Goal: Task Accomplishment & Management: Use online tool/utility

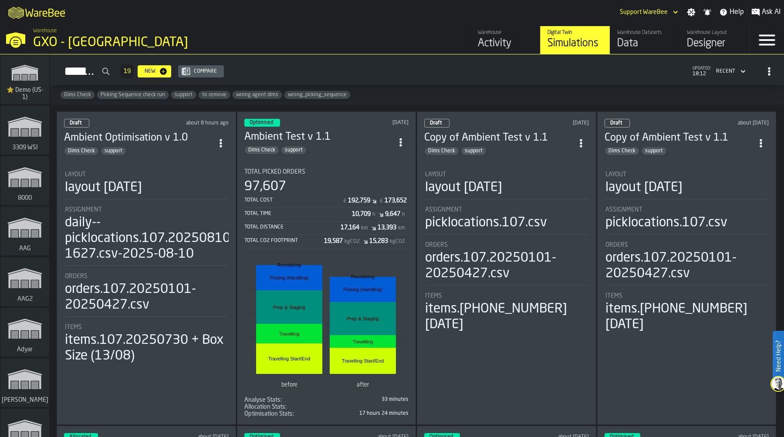
scroll to position [10152, 0]
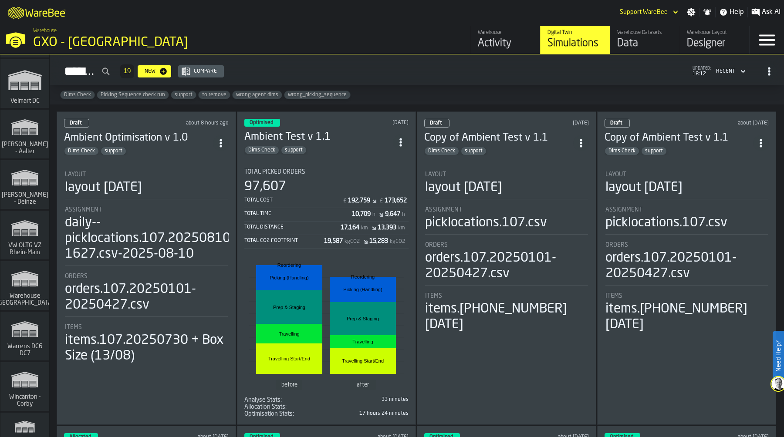
click at [8, 248] on span "VW OLTG VZ Rhein-Main" at bounding box center [25, 249] width 42 height 14
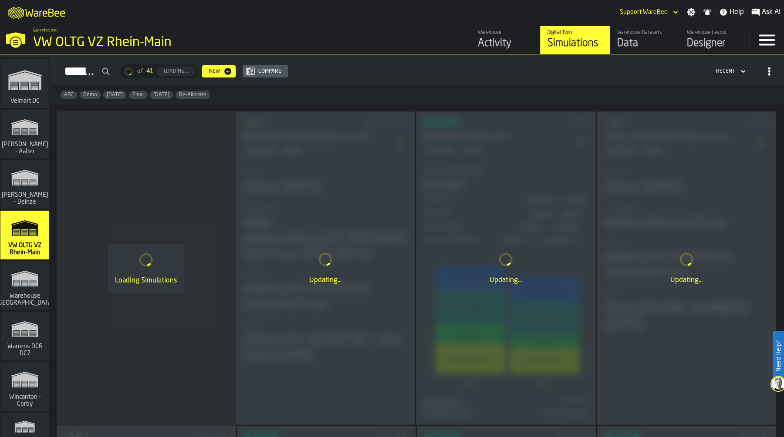
click at [639, 44] on div "Data" at bounding box center [644, 44] width 55 height 14
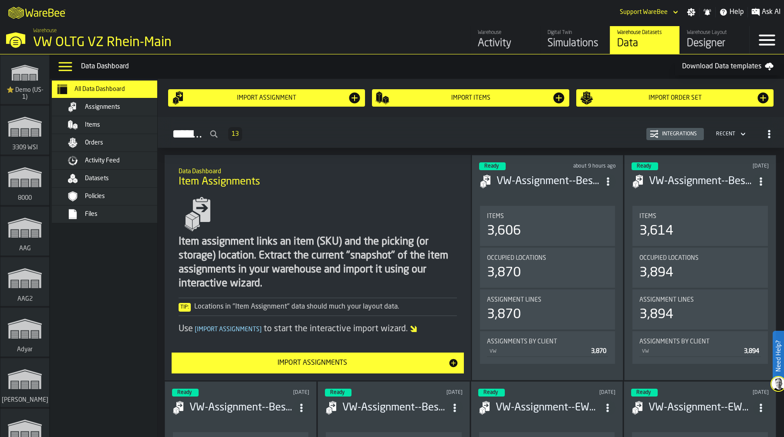
click at [112, 122] on div "Items" at bounding box center [127, 125] width 85 height 7
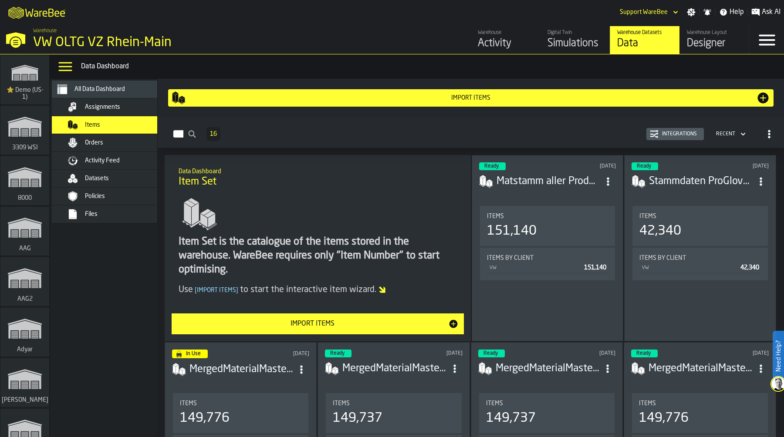
click at [676, 132] on div "Integrations" at bounding box center [680, 134] width 42 height 6
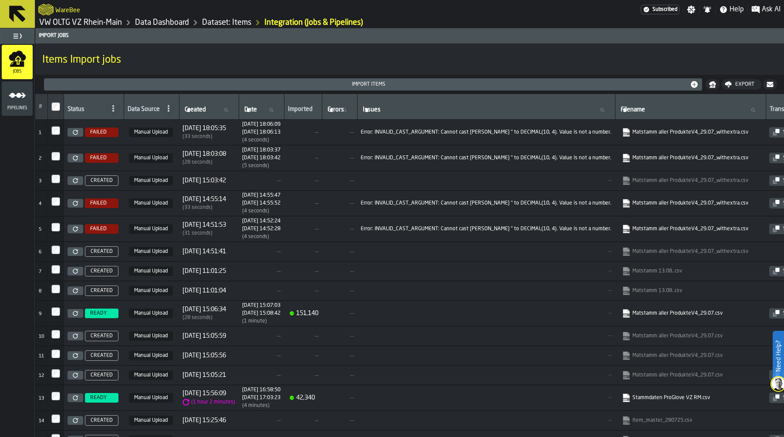
click at [74, 133] on icon at bounding box center [75, 132] width 5 height 5
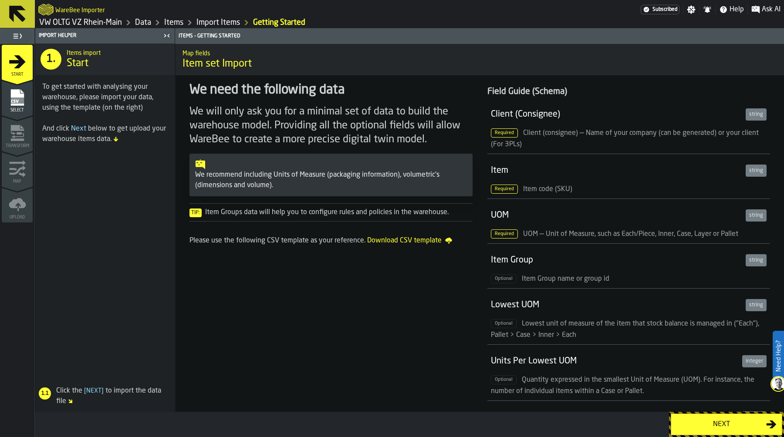
click at [709, 428] on div "Next" at bounding box center [721, 424] width 90 height 10
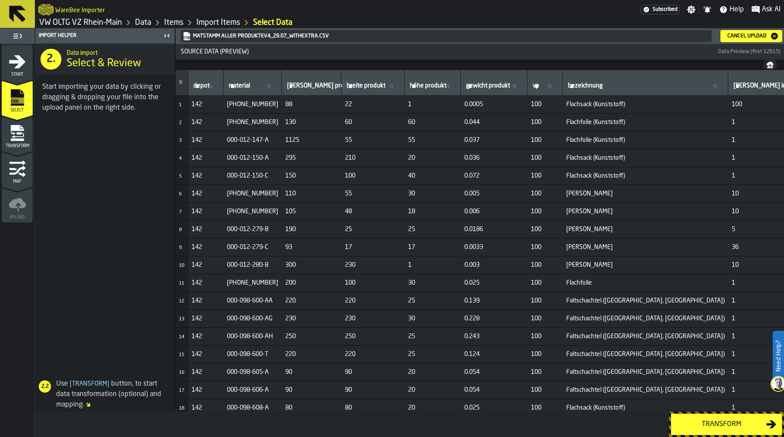
click at [724, 424] on div "Transform" at bounding box center [721, 424] width 90 height 10
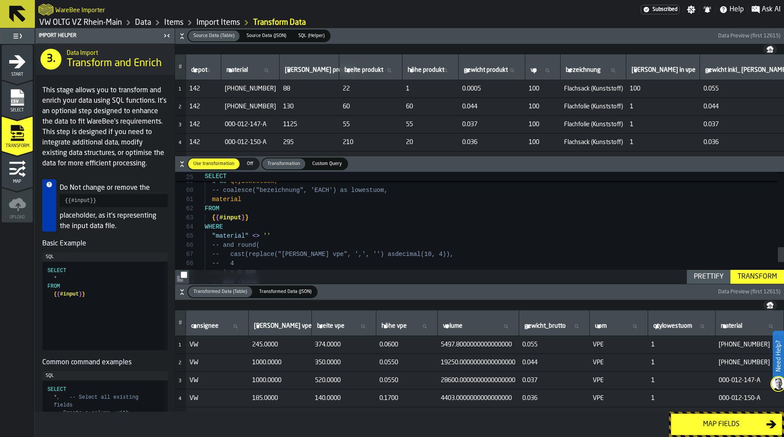
type textarea "**********"
click at [510, 230] on div "-- cast("max_ menge in vpe" as integer) as qtylowe stuom, 1 as qtylowestuom , -…" at bounding box center [494, 33] width 579 height 824
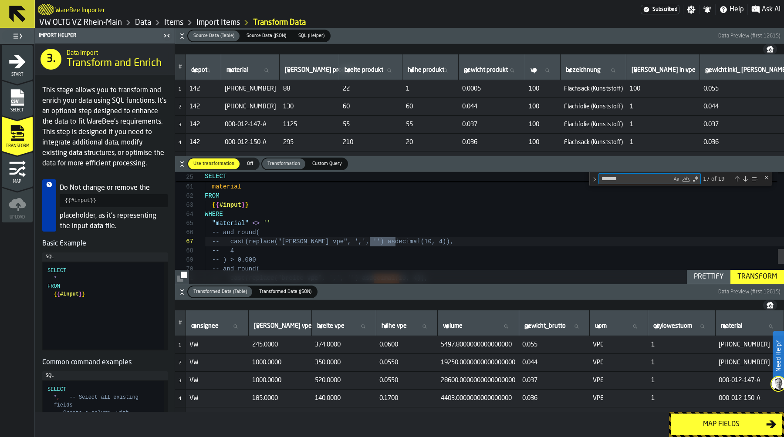
type textarea "*******"
click at [745, 180] on div "Next Match (Enter)" at bounding box center [745, 179] width 7 height 7
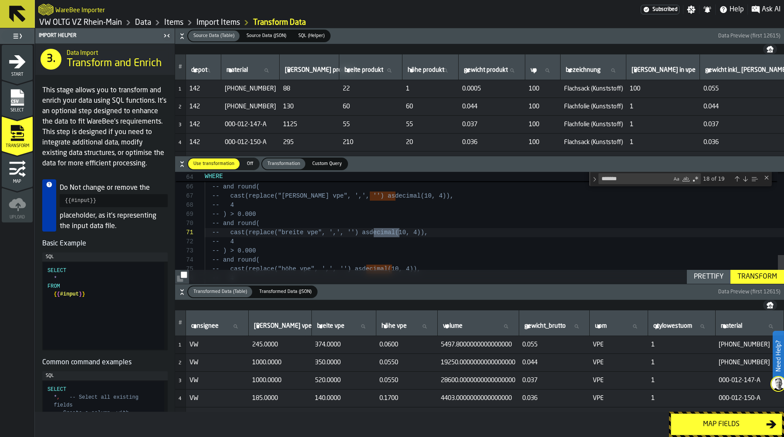
click at [745, 180] on div "Next Match (Enter)" at bounding box center [745, 179] width 7 height 7
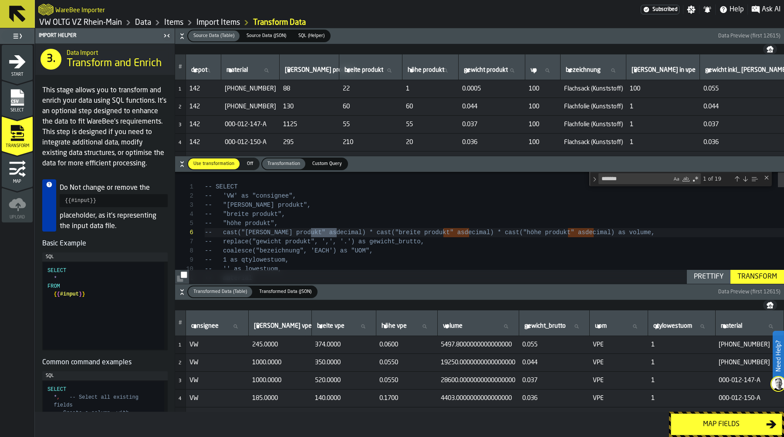
click at [745, 180] on div "Next Match (Enter)" at bounding box center [745, 179] width 7 height 7
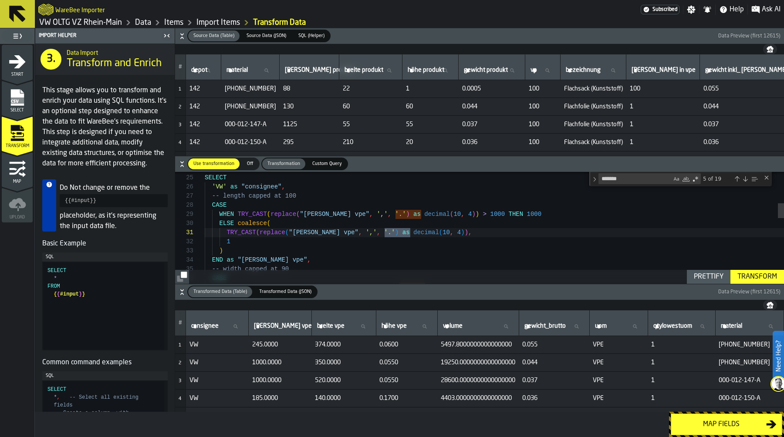
click at [745, 180] on div "Next Match (Enter)" at bounding box center [745, 179] width 7 height 7
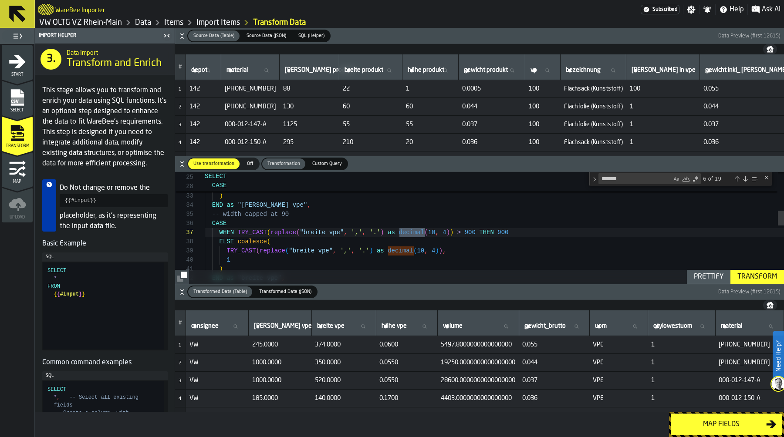
click at [736, 179] on div "Previous Match (⇧Enter)" at bounding box center [737, 179] width 7 height 7
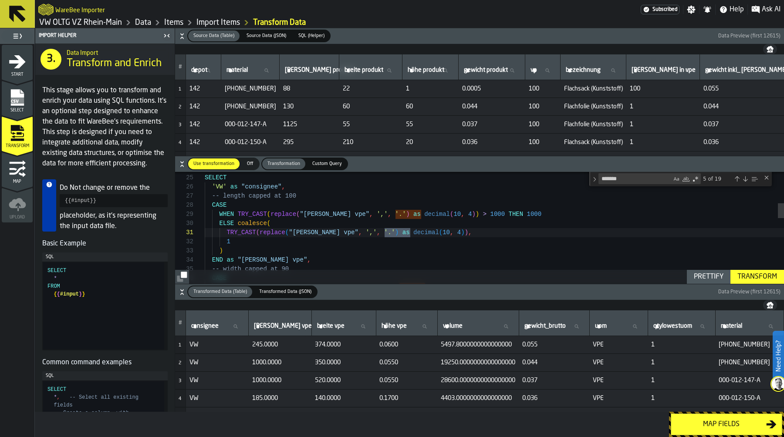
click at [736, 179] on div "Previous Match (⇧Enter)" at bounding box center [737, 179] width 7 height 7
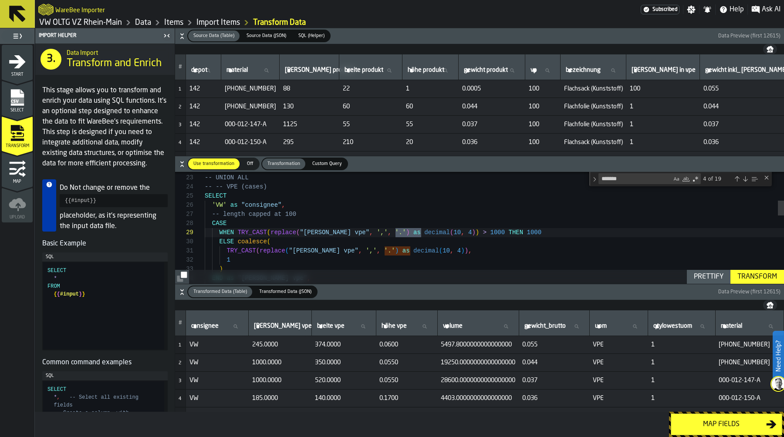
click at [744, 178] on div "Next Match (Enter)" at bounding box center [745, 179] width 7 height 7
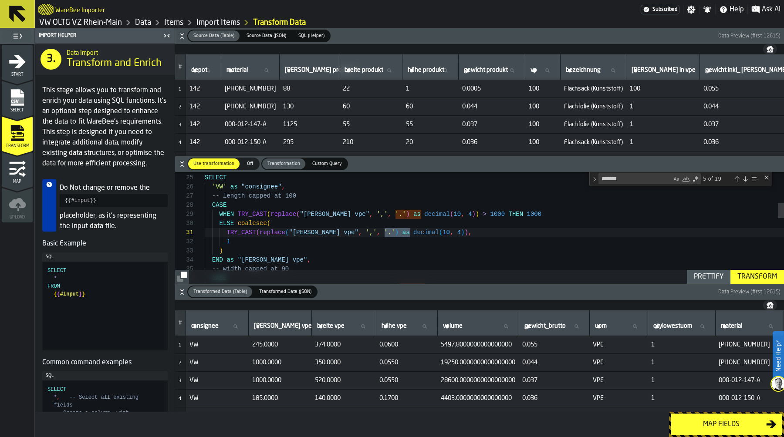
click at [744, 178] on div "Next Match (Enter)" at bounding box center [745, 179] width 7 height 7
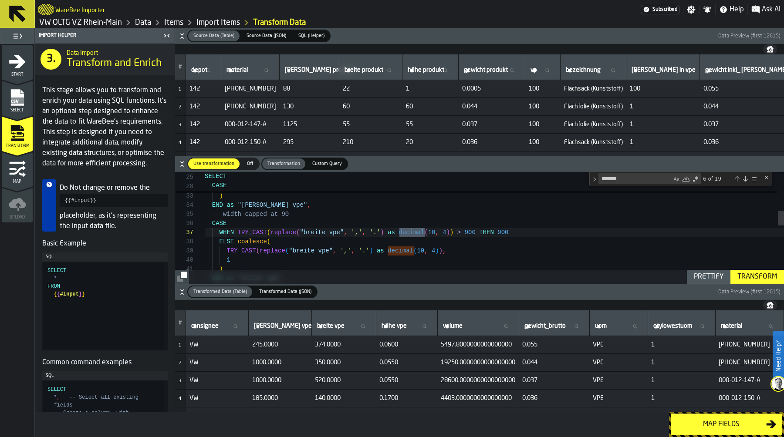
scroll to position [55, 0]
drag, startPoint x: 238, startPoint y: 231, endPoint x: 252, endPoint y: 231, distance: 13.9
click at [746, 180] on div "Next Match (Enter)" at bounding box center [745, 179] width 7 height 7
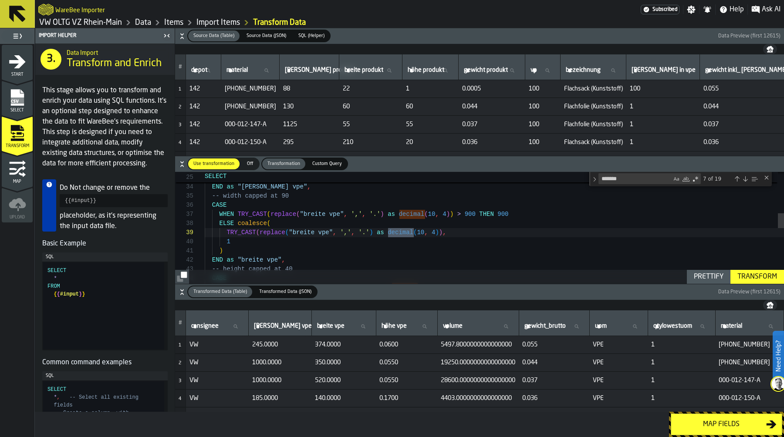
click at [746, 180] on div "Next Match (Enter)" at bounding box center [745, 179] width 7 height 7
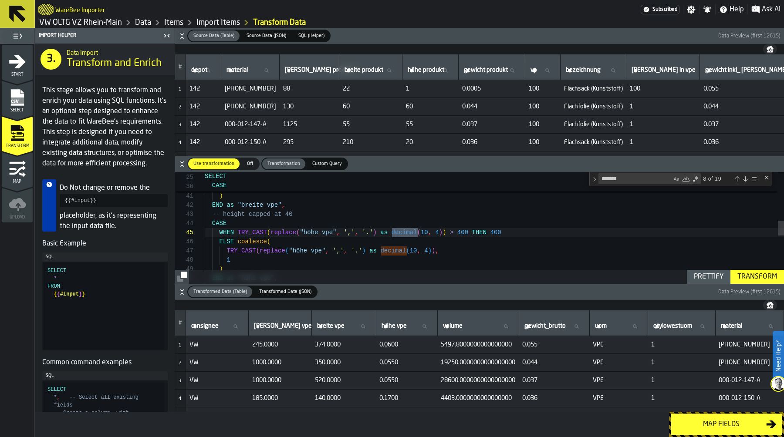
click at [746, 180] on div "Next Match (Enter)" at bounding box center [745, 179] width 7 height 7
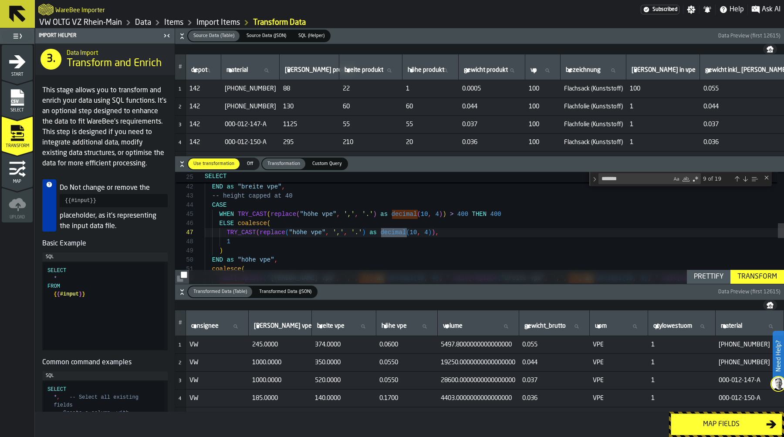
click at [745, 180] on div "Next Match (Enter)" at bounding box center [745, 179] width 7 height 7
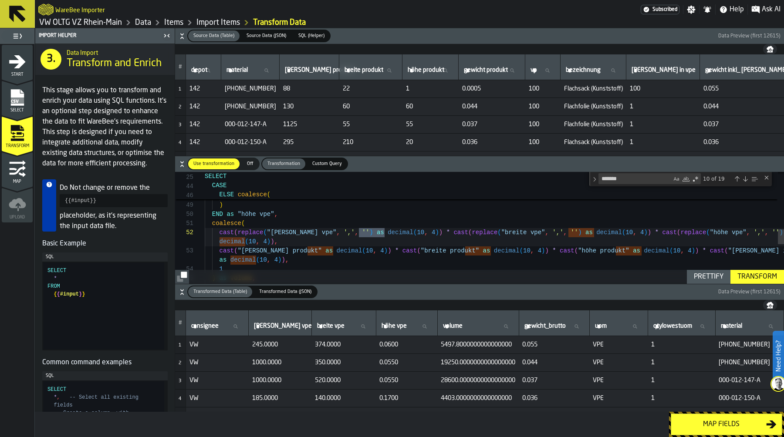
scroll to position [9, 0]
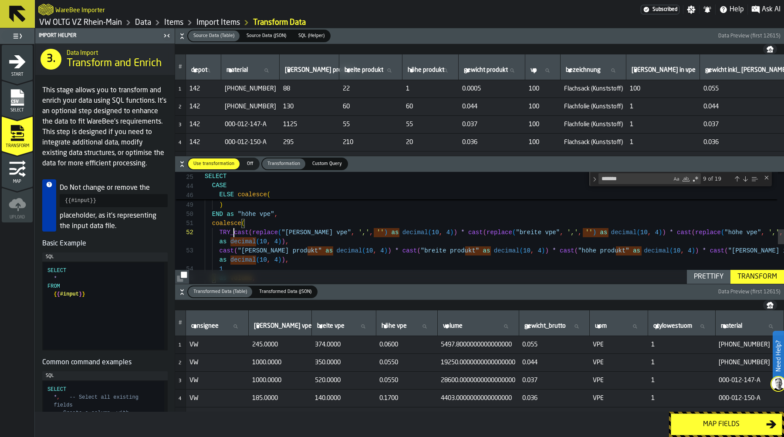
click at [440, 233] on div "WHEN TRY_CAST ( replace ( "höhe vpe" , ',' , '.' ) as decimal ( 10 , 4 ) ) > 40…" at bounding box center [494, 162] width 579 height 831
click at [664, 233] on div "WHEN TRY_CAST ( replace ( "höhe vpe" , ',' , '.' ) as decimal ( 10 , 4 ) ) > 40…" at bounding box center [494, 162] width 579 height 831
click at [218, 253] on div "WHEN TRY_CAST ( replace ( "höhe vpe" , ',' , '.' ) as decimal ( 10 , 4 ) ) > 40…" at bounding box center [494, 162] width 579 height 831
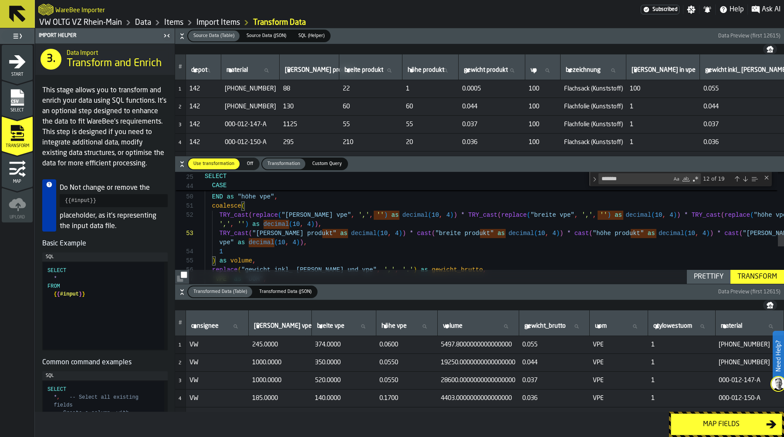
click at [385, 234] on div "TRY_CAST ( replace ( "höhe vpe" , ',' , '.' ) as decimal ( 10 , 4 ) ) , 1 ) END…" at bounding box center [494, 145] width 579 height 831
click at [562, 231] on div "TRY_CAST ( replace ( "höhe vpe" , ',' , '.' ) as decimal ( 10 , 4 ) ) , 1 ) END…" at bounding box center [494, 145] width 579 height 831
click at [726, 232] on div "TRY_CAST ( replace ( "höhe vpe" , ',' , '.' ) as decimal ( 10 , 4 ) ) , 1 ) END…" at bounding box center [494, 145] width 579 height 831
type textarea "**********"
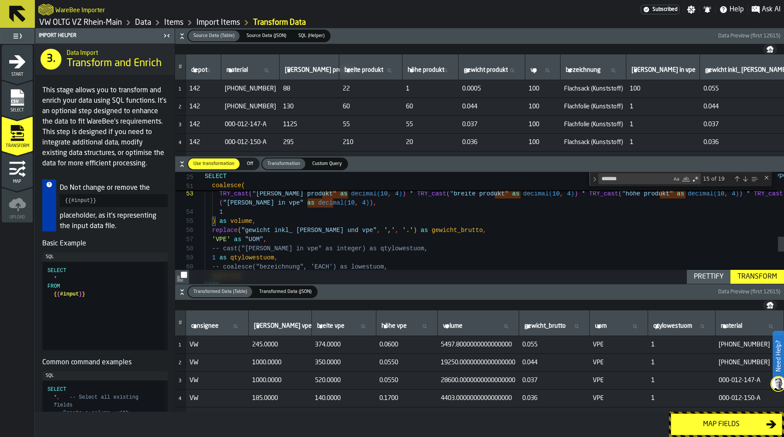
click at [753, 277] on div "Transform" at bounding box center [757, 277] width 47 height 10
click at [726, 428] on div "Map fields" at bounding box center [721, 424] width 90 height 10
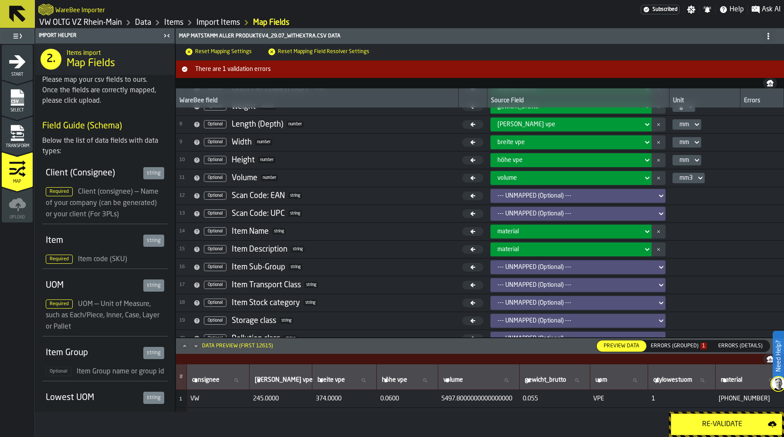
scroll to position [118, 0]
click at [713, 419] on button "Re-Validate" at bounding box center [727, 425] width 112 height 22
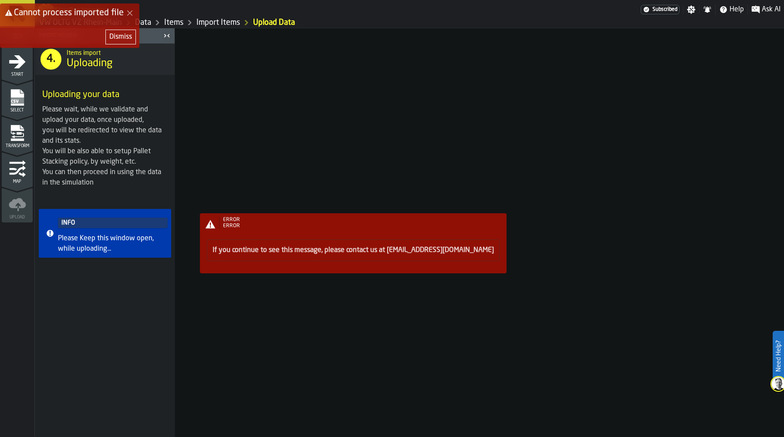
click at [124, 34] on div "Dismiss" at bounding box center [120, 37] width 23 height 10
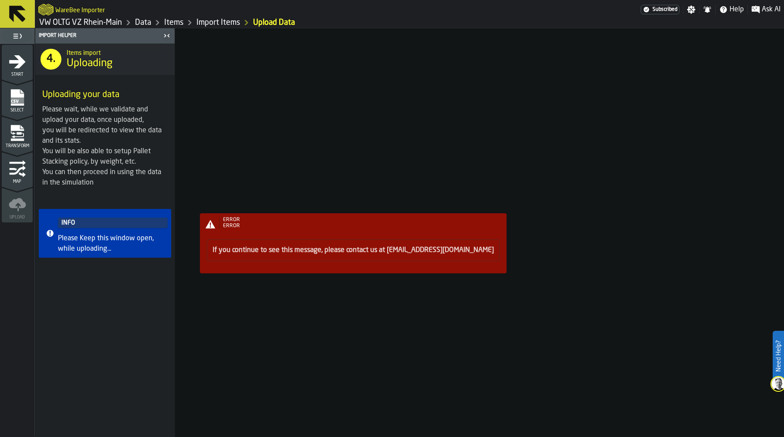
click at [177, 24] on link "Items" at bounding box center [173, 23] width 19 height 10
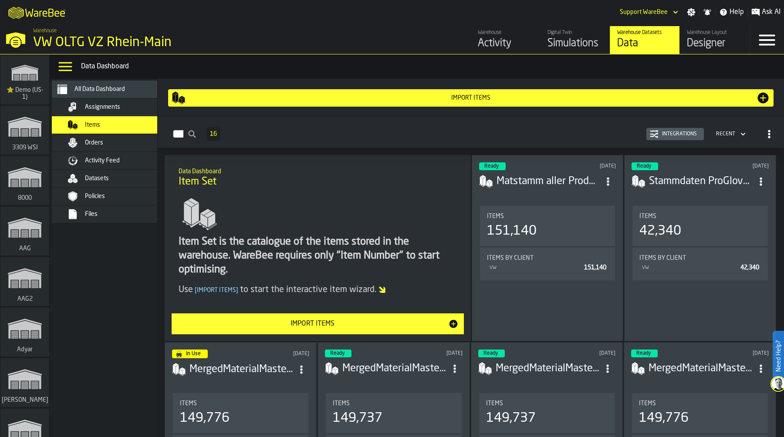
click at [682, 135] on div "Integrations" at bounding box center [680, 134] width 42 height 6
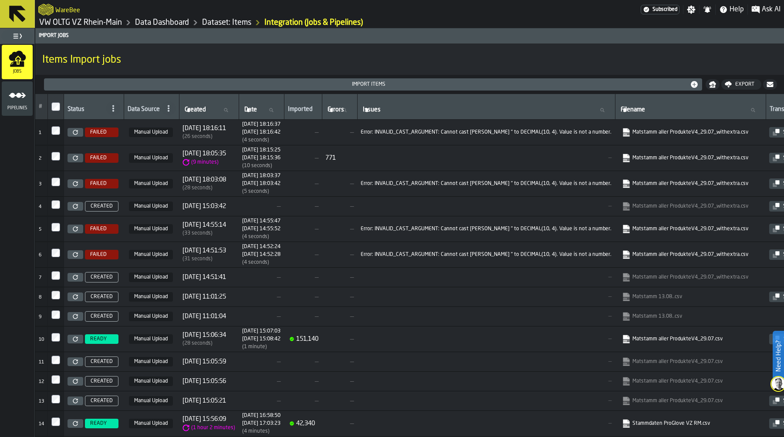
click at [76, 132] on icon at bounding box center [75, 132] width 5 height 5
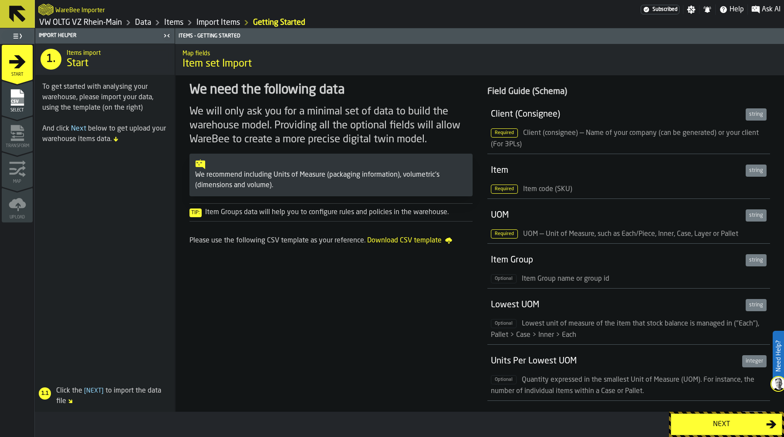
click at [722, 422] on div "Next" at bounding box center [721, 424] width 90 height 10
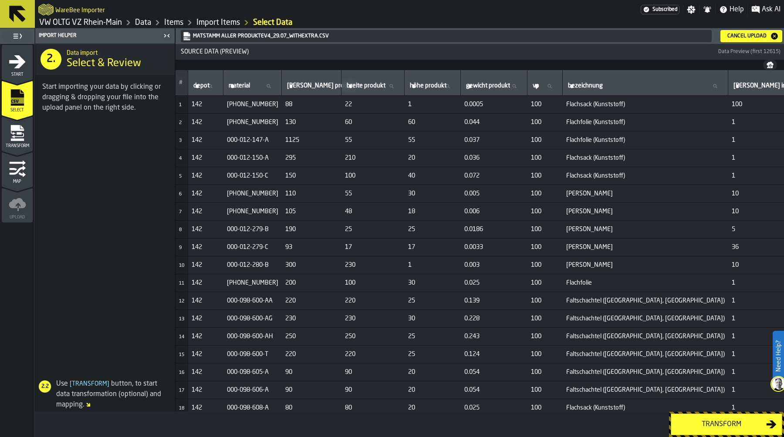
click at [723, 418] on button "Transform" at bounding box center [727, 425] width 112 height 22
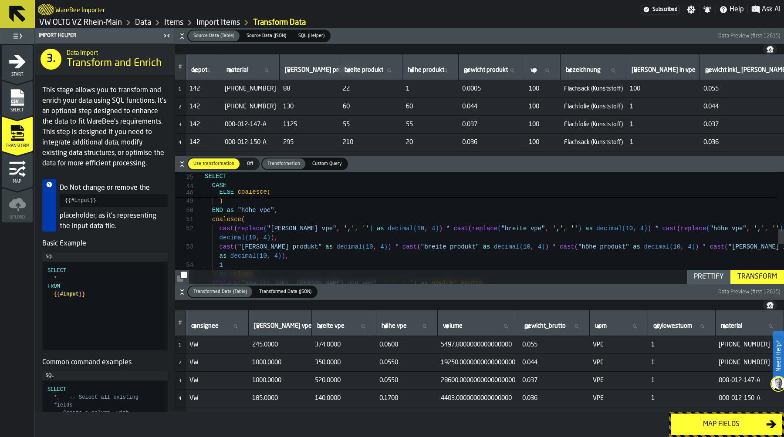
click at [218, 228] on div "replace ( "gewicht inkl_ [PERSON_NAME] und vpe" , ',' , '.' ) as gewicht_brutto…" at bounding box center [494, 163] width 579 height 824
click at [440, 229] on div "replace ( "gewicht inkl_ [PERSON_NAME] und vpe" , ',' , '.' ) as gewicht_brutto…" at bounding box center [494, 163] width 579 height 824
click at [664, 229] on div "replace ( "gewicht inkl_ [PERSON_NAME] und vpe" , ',' , '.' ) as gewicht_brutto…" at bounding box center [494, 163] width 579 height 824
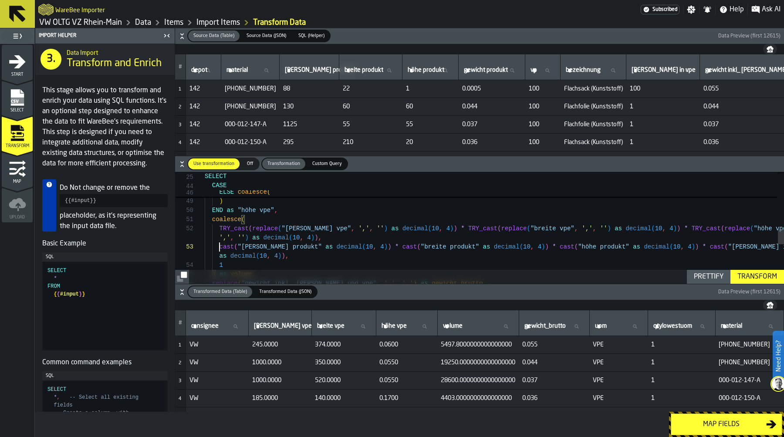
click at [218, 246] on div "replace ( "gewicht inkl_ [PERSON_NAME] und vpe" , ',' , '.' ) as gewicht_brutto…" at bounding box center [494, 163] width 579 height 824
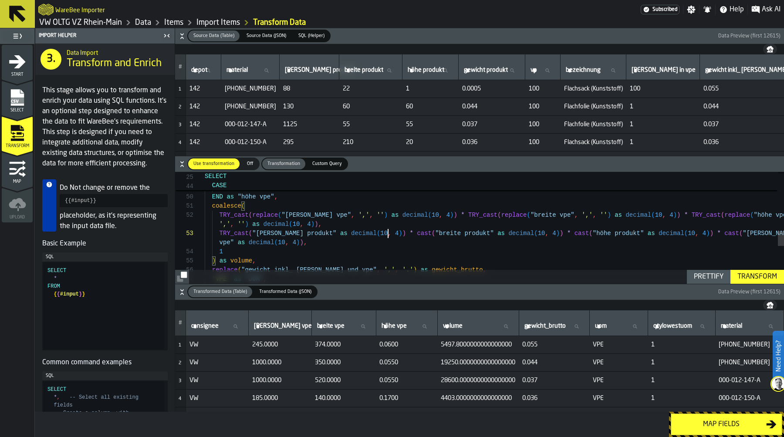
click at [386, 234] on div "replace ( "gewicht inkl_ [PERSON_NAME] und vpe" , ',' , '.' ) as gewicht_brutto…" at bounding box center [494, 149] width 579 height 824
click at [560, 233] on div "replace ( "gewicht inkl_ [PERSON_NAME] und vpe" , ',' , '.' ) as gewicht_brutto…" at bounding box center [494, 149] width 579 height 824
click at [726, 232] on div "replace ( "gewicht inkl_ [PERSON_NAME] und vpe" , ',' , '.' ) as gewicht_brutto…" at bounding box center [494, 149] width 579 height 824
type textarea "**********"
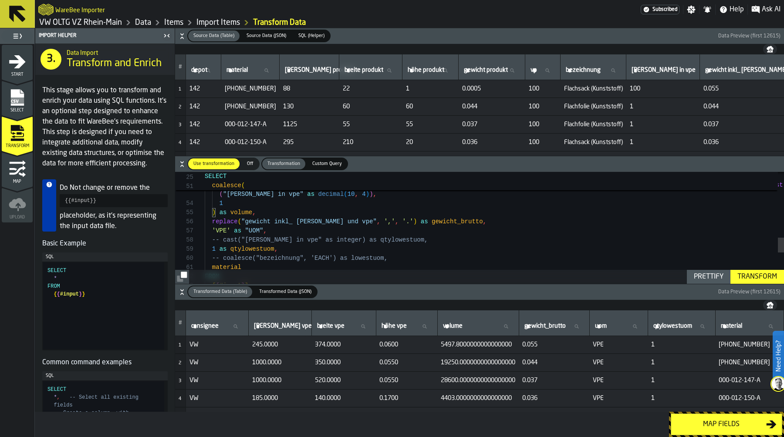
click at [744, 274] on div "Transform" at bounding box center [757, 277] width 47 height 10
click at [726, 429] on div "Map fields" at bounding box center [721, 424] width 90 height 10
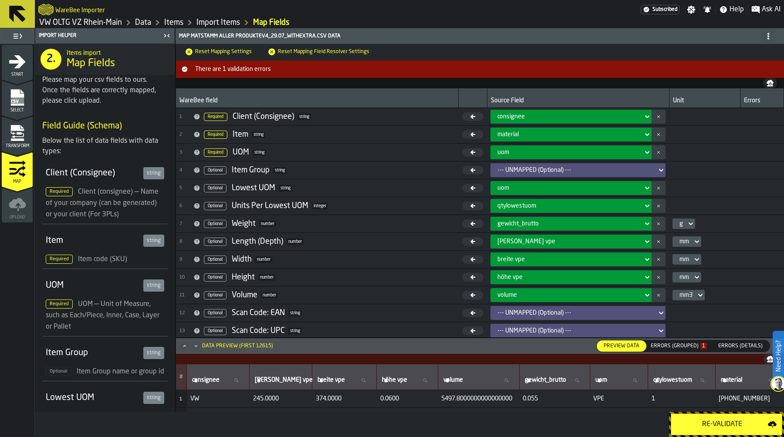
click at [726, 429] on div "Re-Validate" at bounding box center [721, 424] width 91 height 10
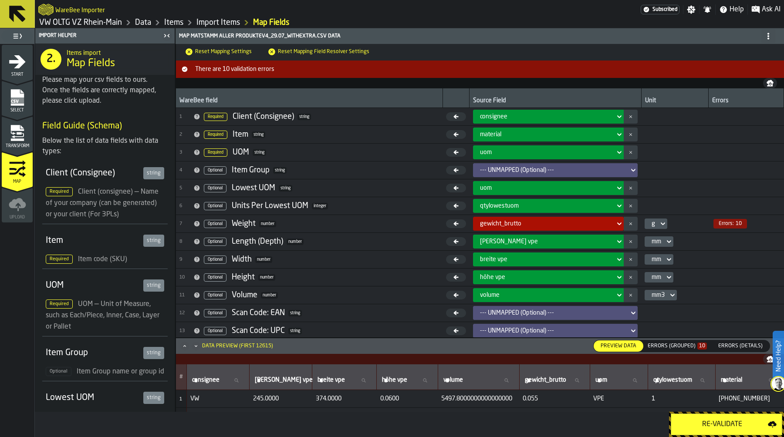
click at [685, 347] on div "Errors (Grouped) 10" at bounding box center [677, 346] width 59 height 6
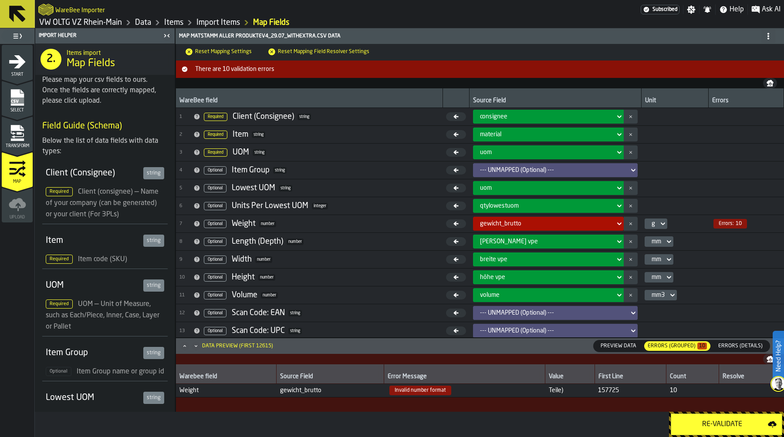
click at [17, 133] on icon "menu Transform" at bounding box center [19, 133] width 5 height 3
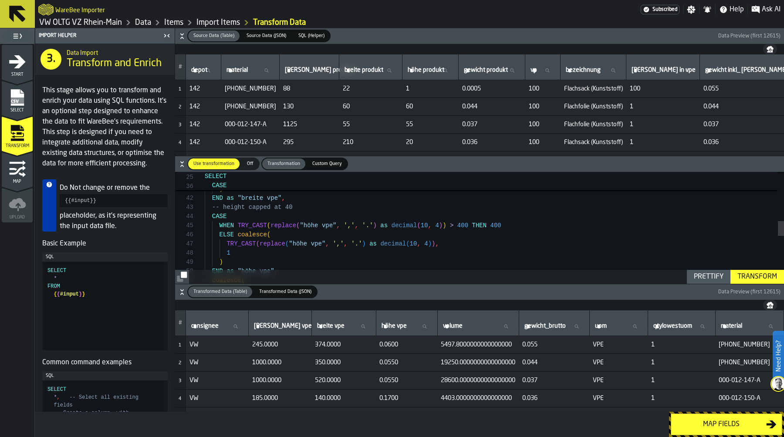
scroll to position [37, 0]
click at [503, 227] on div "1 ) END as "breite vpe" , -- height capped at 40 CASE WHEN TRY_CAST ( replace (…" at bounding box center [494, 224] width 579 height 824
type textarea "**********"
type textarea "*"
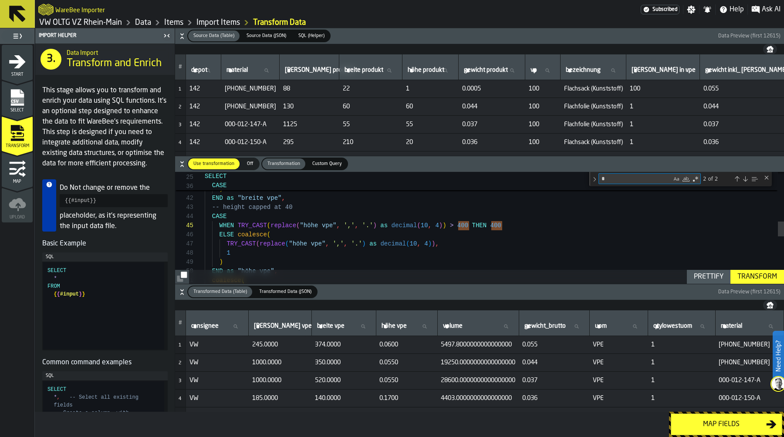
type textarea "**********"
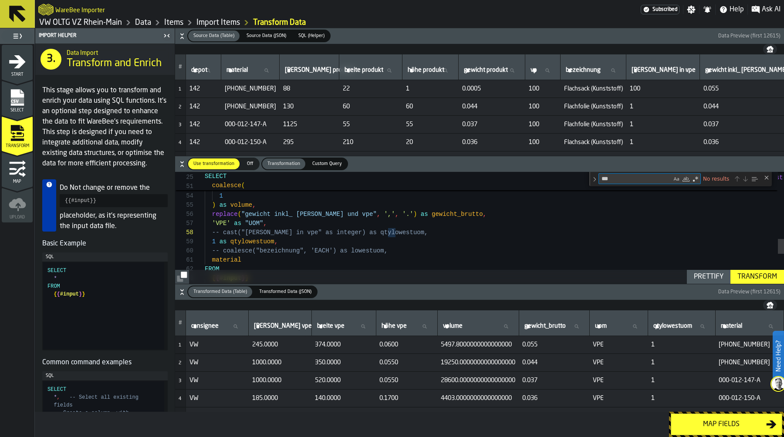
type textarea "**"
type textarea "**********"
type textarea "*"
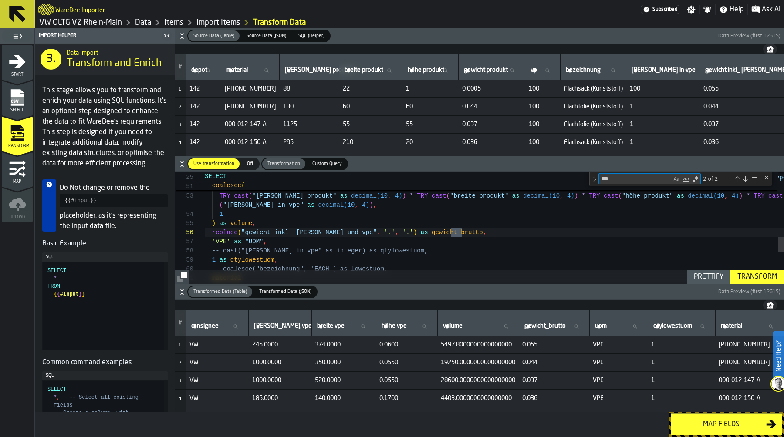
type textarea "***"
click at [203, 232] on div at bounding box center [190, 232] width 30 height 9
click at [213, 235] on div "',' , '' ) as decimal ( 10 , 4 ) ) , TRY_cast ( "[PERSON_NAME] produkt" as deci…" at bounding box center [494, 107] width 579 height 831
click at [212, 232] on div "',' , '' ) as decimal ( 10 , 4 ) ) , TRY_cast ( "[PERSON_NAME] produkt" as deci…" at bounding box center [494, 107] width 579 height 831
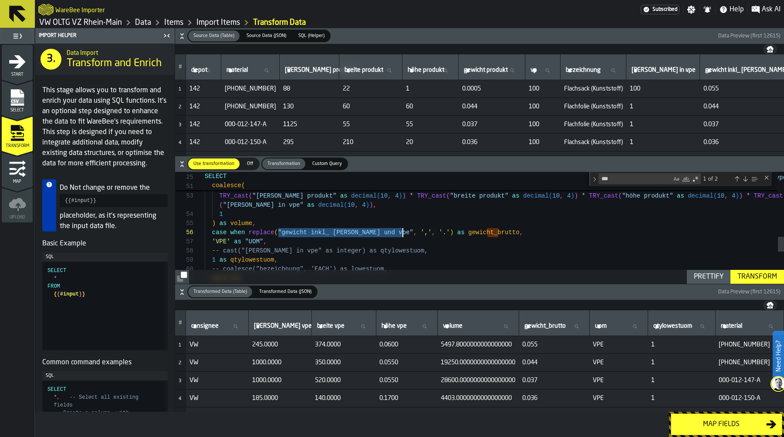
drag, startPoint x: 277, startPoint y: 231, endPoint x: 402, endPoint y: 232, distance: 124.6
click at [402, 232] on div "',' , '' ) as decimal ( 10 , 4 ) ) , TRY_cast ( "[PERSON_NAME] produkt" as deci…" at bounding box center [494, 107] width 579 height 831
click at [247, 231] on div "',' , '' ) as decimal ( 10 , 4 ) ) , TRY_cast ( "[PERSON_NAME] produkt" as deci…" at bounding box center [494, 107] width 579 height 831
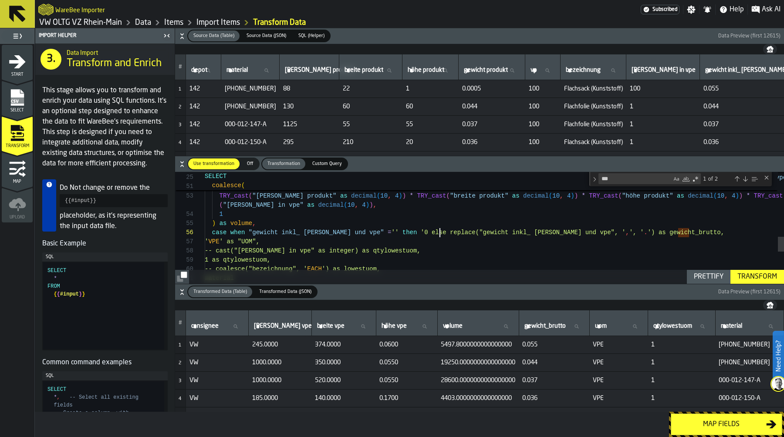
click at [418, 230] on div "',' , '' ) as decimal ( 10 , 4 ) ) , TRY_cast ( "[PERSON_NAME] produkt" as deci…" at bounding box center [494, 107] width 579 height 831
click at [642, 233] on div "',' , '' ) as decimal ( 10 , 4 ) ) , TRY_cast ( "[PERSON_NAME] produkt" as deci…" at bounding box center [494, 107] width 579 height 831
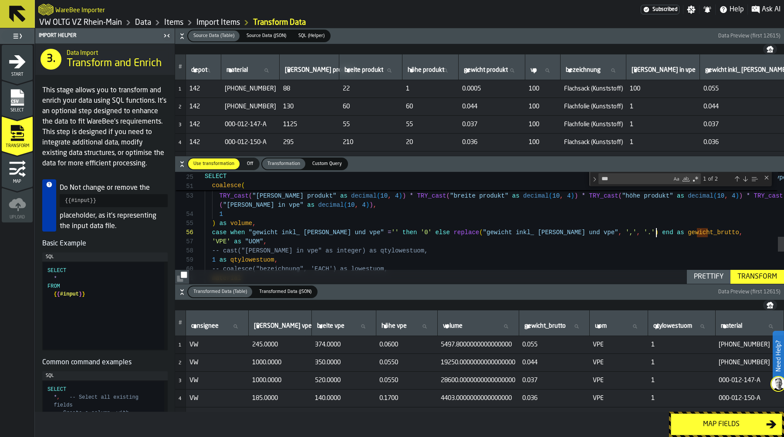
click at [709, 275] on div "Prettify" at bounding box center [708, 277] width 37 height 10
type textarea "**********"
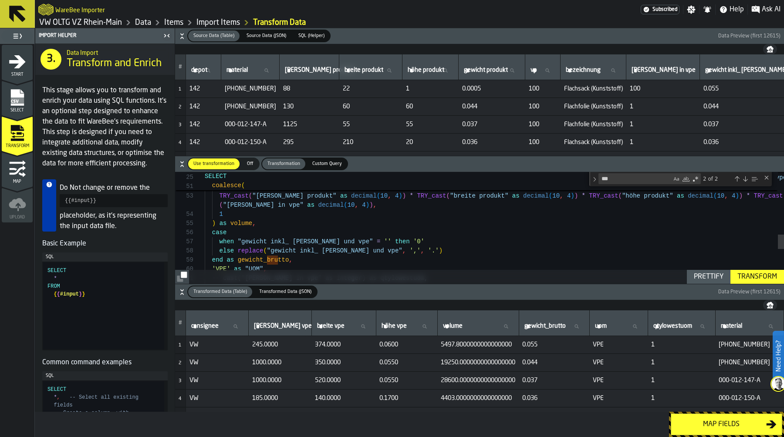
click at [761, 277] on div "Transform" at bounding box center [757, 277] width 47 height 10
click at [714, 425] on div "Map fields" at bounding box center [721, 424] width 90 height 10
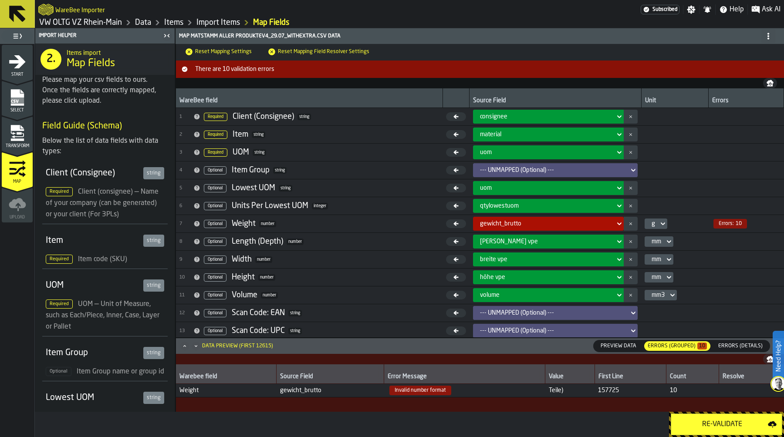
click at [714, 425] on div "Re-Validate" at bounding box center [721, 424] width 91 height 10
click at [749, 349] on span "Errors (Details)" at bounding box center [740, 346] width 51 height 8
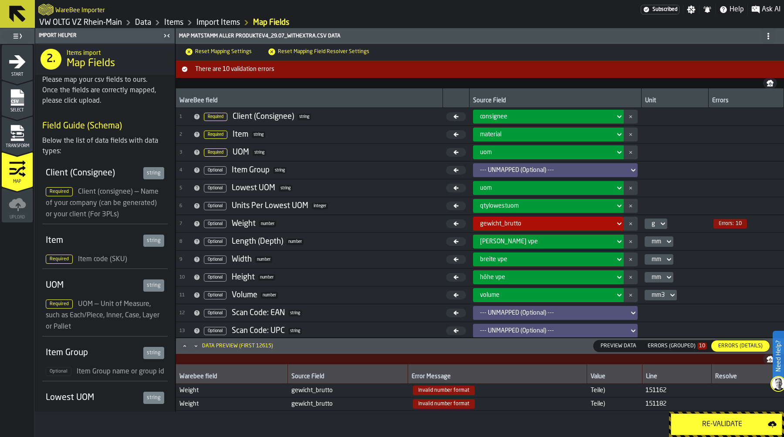
drag, startPoint x: 601, startPoint y: 392, endPoint x: 575, endPoint y: 392, distance: 26.1
click at [575, 392] on tr "Weight gewicht_brutto Invalid number format Teile) 151162" at bounding box center [480, 391] width 608 height 14
copy tr "Teile)"
click at [15, 142] on div "Transform" at bounding box center [17, 137] width 31 height 24
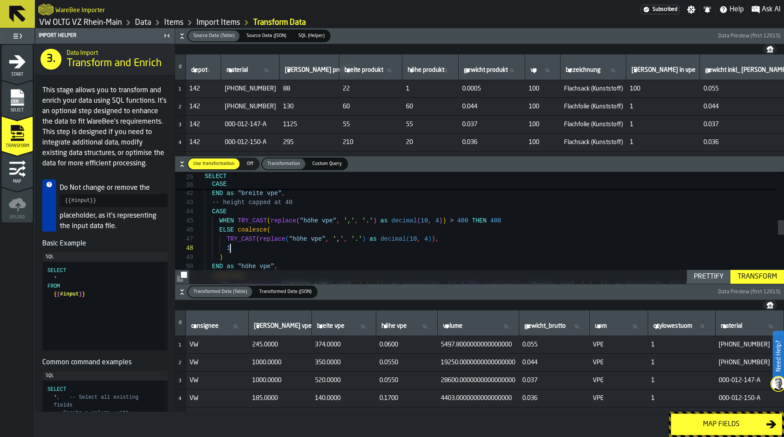
scroll to position [64, 0]
click at [440, 252] on div "-- height capped at 40 CASE WHEN TRY_CAST ( replace ( "höhe vpe" , ',' , '.' ) …" at bounding box center [494, 232] width 579 height 851
type textarea "**********"
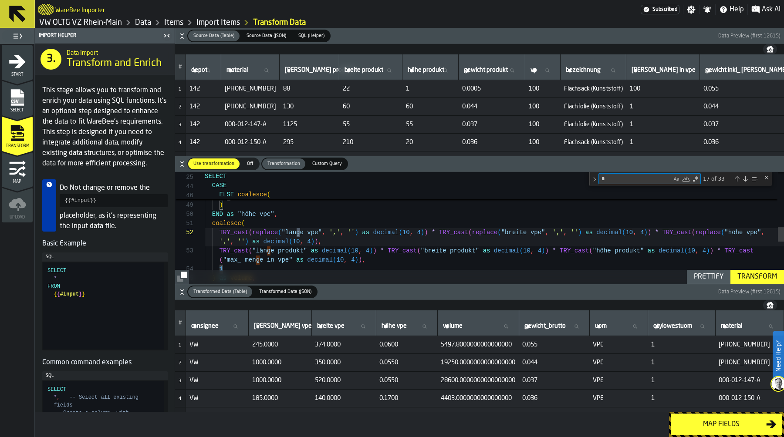
scroll to position [73, 0]
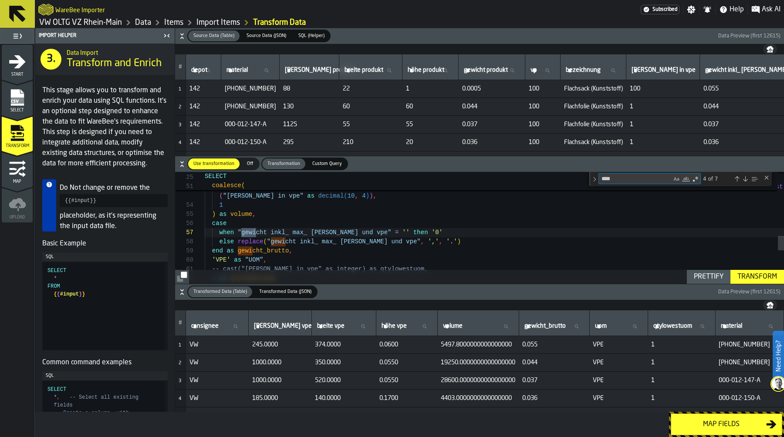
type textarea "****"
click at [744, 180] on div "Next Match (Enter)" at bounding box center [745, 179] width 7 height 7
click at [375, 233] on div "TRY_cast ( replace ( "[PERSON_NAME] vpe" , ',' , '' ) as decimal ( 10 , 4 ) ) *…" at bounding box center [494, 112] width 579 height 859
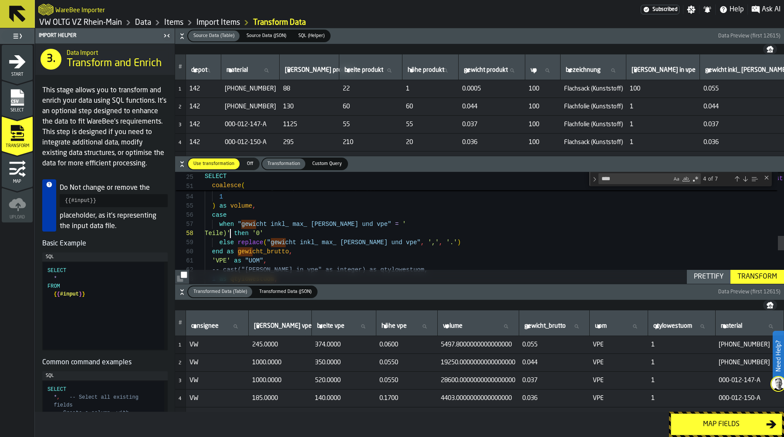
click at [207, 233] on div "',' , '' ) as decimal ( 10 , 4 ) ) , TRY_cast ( "[PERSON_NAME] produkt" as deci…" at bounding box center [494, 109] width 579 height 868
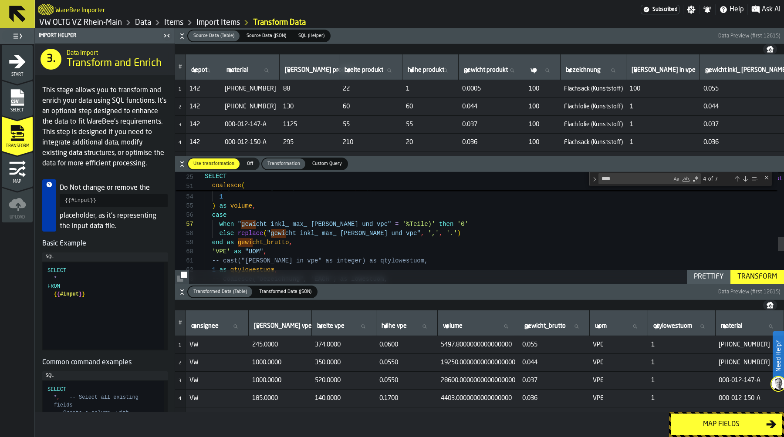
click at [404, 223] on div "',' , '' ) as decimal ( 10 , 4 ) ) , TRY_cast ( "[PERSON_NAME] produkt" as deci…" at bounding box center [494, 104] width 579 height 859
type textarea "**********"
click at [759, 276] on div "Transform" at bounding box center [757, 277] width 47 height 10
click at [722, 424] on div "Map fields" at bounding box center [721, 424] width 90 height 10
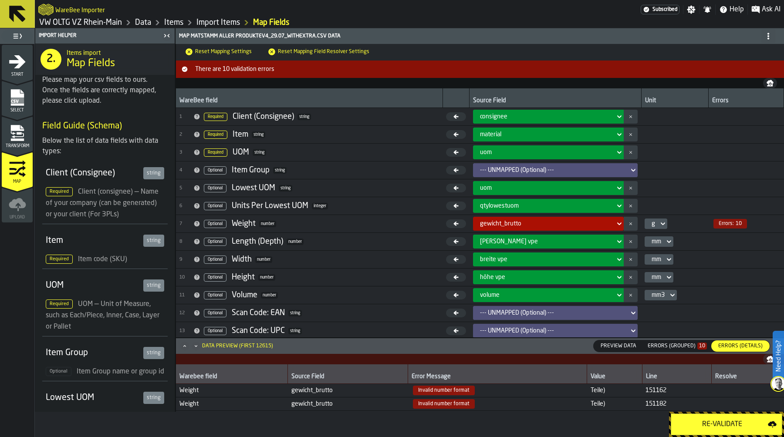
click at [722, 424] on div "Re-Validate" at bounding box center [721, 424] width 91 height 10
click at [682, 347] on div "Errors (Grouped) 10" at bounding box center [677, 346] width 59 height 6
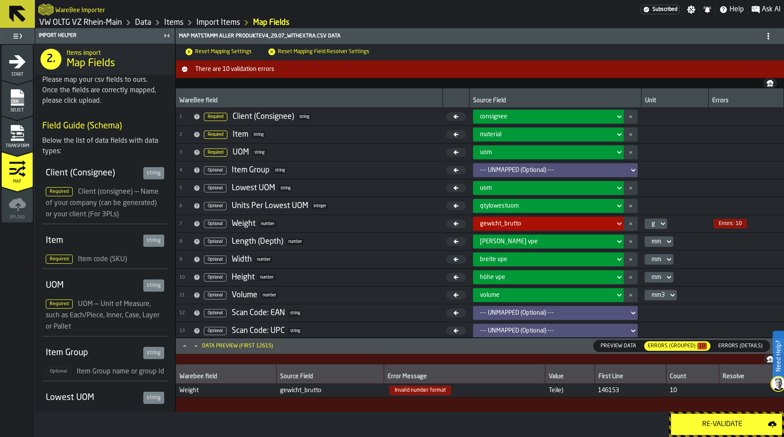
drag, startPoint x: 563, startPoint y: 391, endPoint x: 535, endPoint y: 393, distance: 27.9
click at [535, 393] on tr "Weight gewicht_brutto Invalid number format Teile) 146153 10" at bounding box center [480, 391] width 608 height 14
copy tr "Teile)"
click at [14, 129] on icon "menu Transform" at bounding box center [16, 128] width 13 height 6
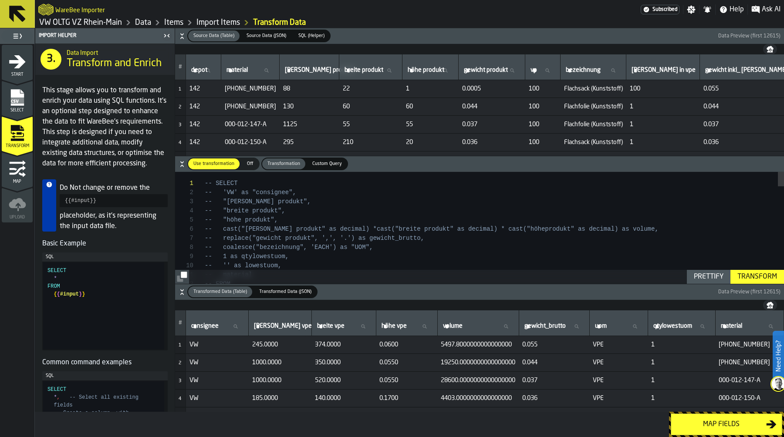
type textarea "**********"
type textarea "*******"
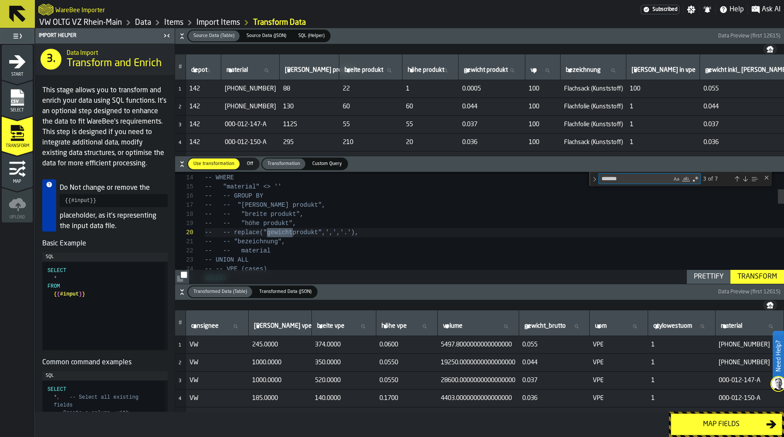
type textarea "**********"
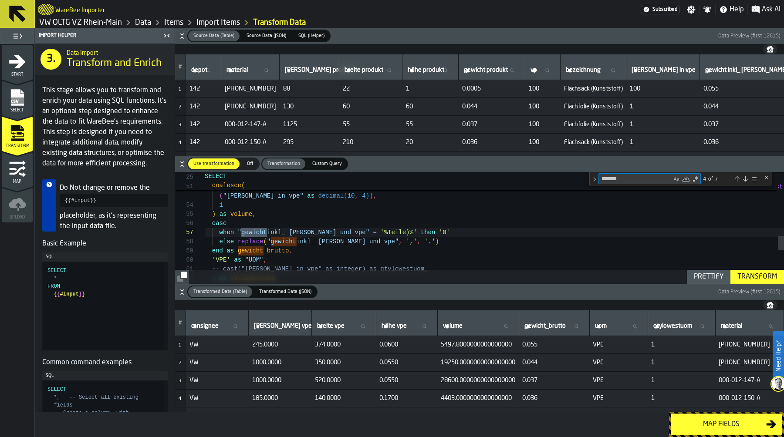
type textarea "*******"
click at [744, 180] on div "Next Match (Enter)" at bounding box center [745, 179] width 7 height 7
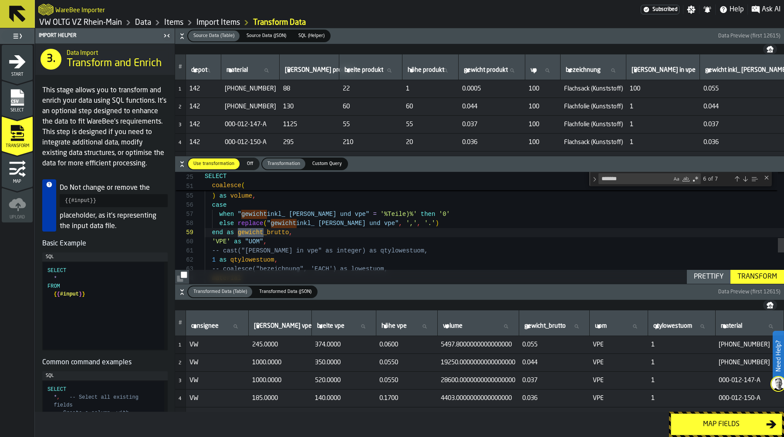
scroll to position [91, 0]
click at [744, 180] on div "Next Match (Enter)" at bounding box center [745, 179] width 7 height 7
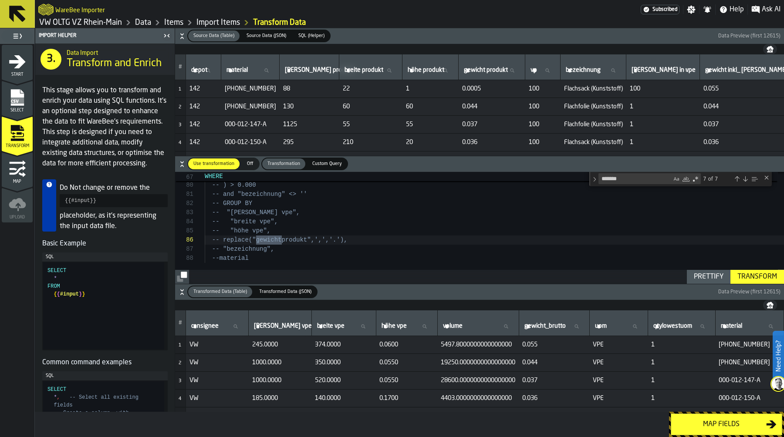
click at [744, 180] on div "Next Match (Enter)" at bounding box center [745, 179] width 7 height 7
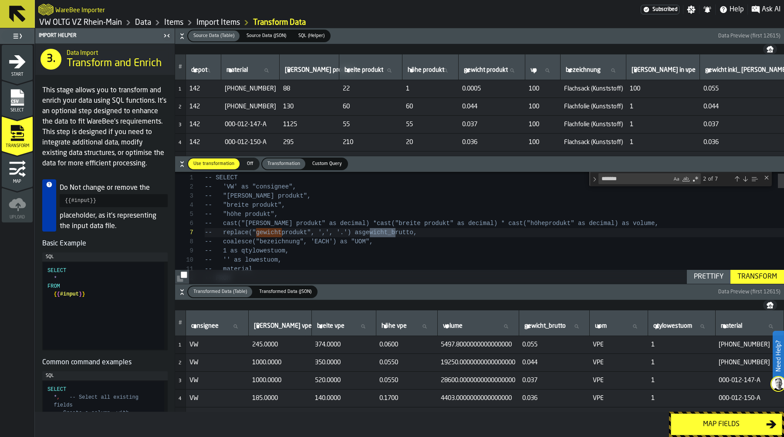
click at [744, 180] on div "Next Match (Enter)" at bounding box center [745, 179] width 7 height 7
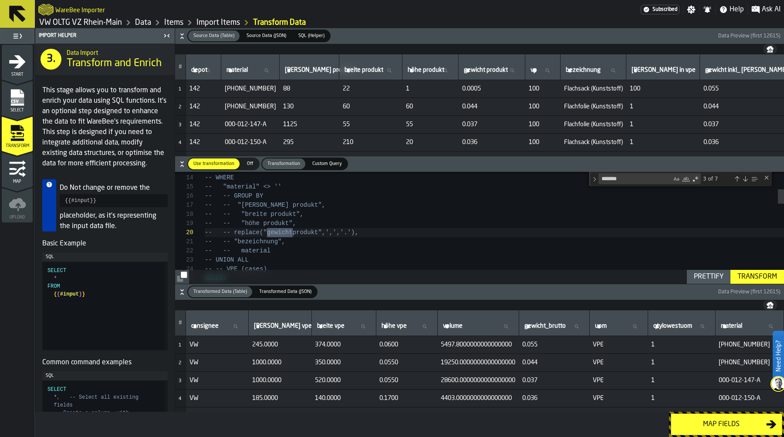
click at [744, 180] on div "Next Match (Enter)" at bounding box center [745, 179] width 7 height 7
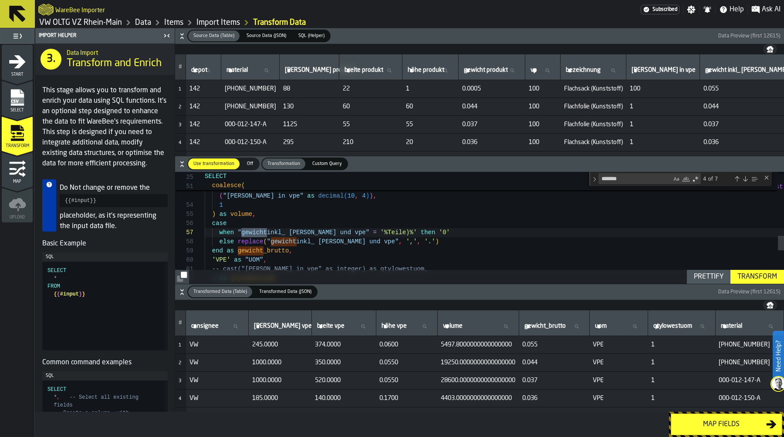
click at [744, 180] on div "Next Match (Enter)" at bounding box center [745, 179] width 7 height 7
click at [370, 232] on div "TRY_cast ( replace ( "[PERSON_NAME] vpe" , ',' , '' ) as decimal ( 10 , 4 ) ) *…" at bounding box center [494, 112] width 579 height 859
type textarea "**********"
click at [744, 278] on div "Transform" at bounding box center [757, 277] width 47 height 10
click at [713, 422] on div "Map fields" at bounding box center [721, 424] width 90 height 10
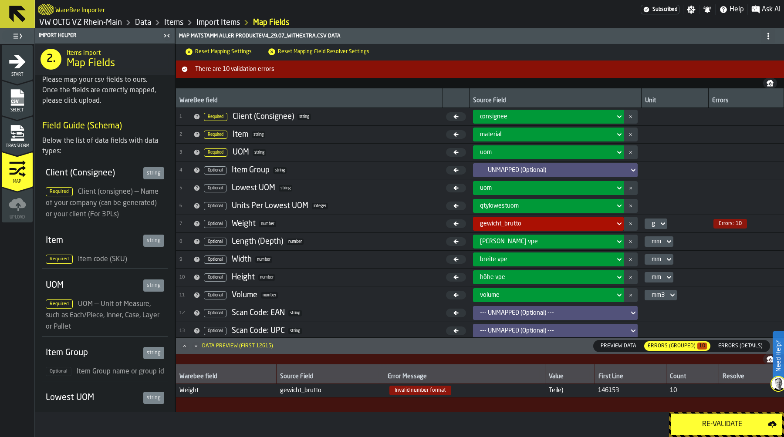
click at [713, 422] on div "Re-Validate" at bounding box center [721, 424] width 91 height 10
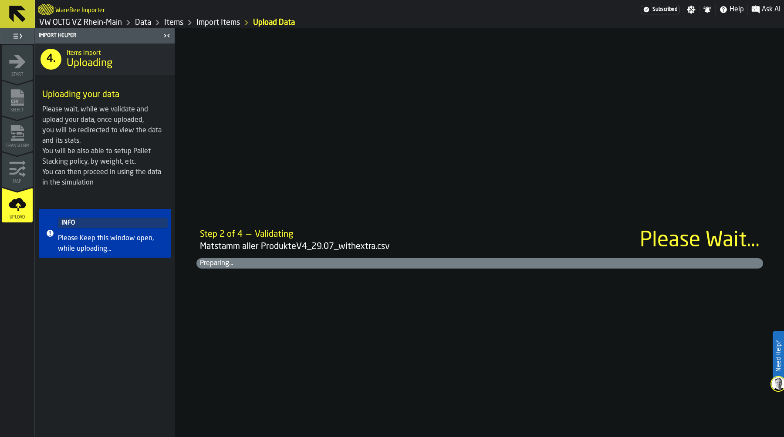
click at [476, 200] on div "Step 2 of 4 — Validating Matstamm aller ProdukteV4_29.07_withextra.csv Please W…" at bounding box center [480, 232] width 609 height 409
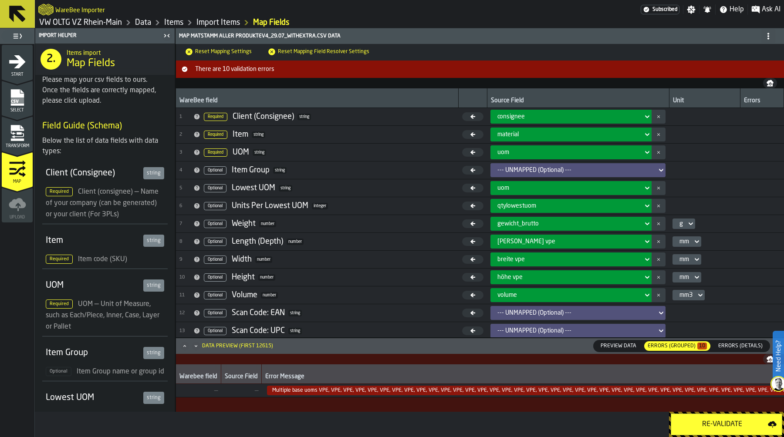
click at [18, 140] on icon "menu Transform" at bounding box center [16, 140] width 13 height 3
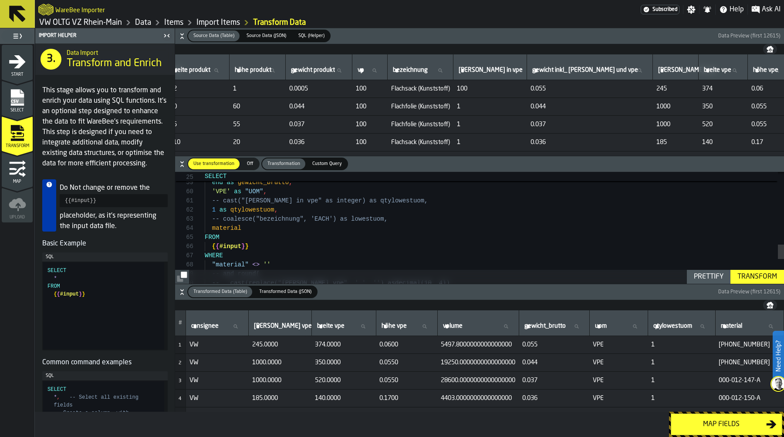
scroll to position [0, 0]
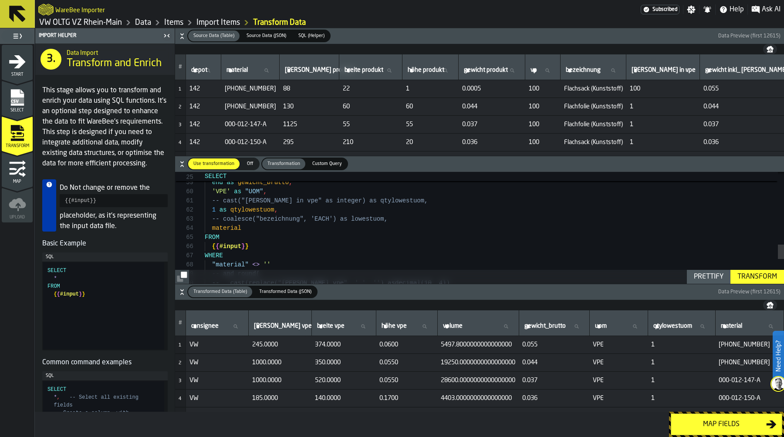
click at [76, 25] on link "VW OLTG VZ Rhein-Main" at bounding box center [80, 23] width 83 height 10
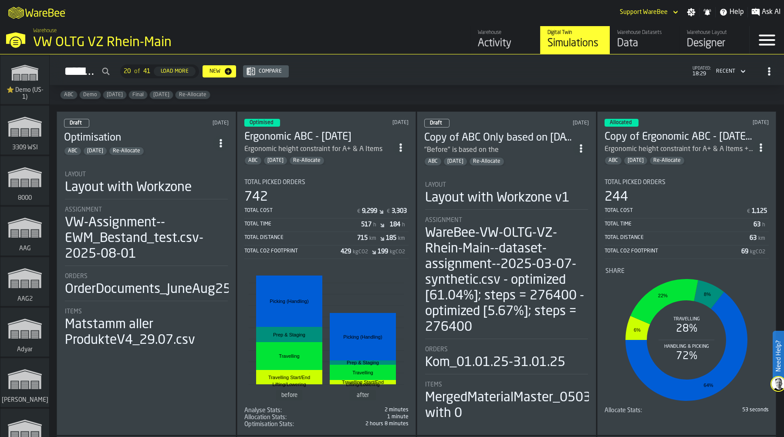
click at [132, 189] on div "Layout with Workzone" at bounding box center [128, 188] width 127 height 16
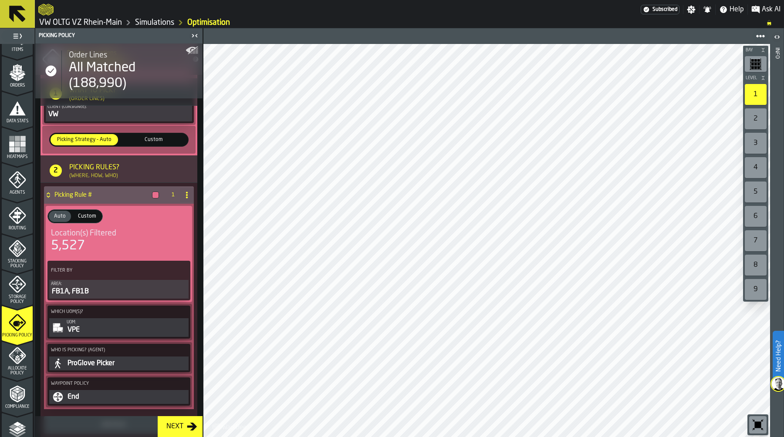
scroll to position [136, 0]
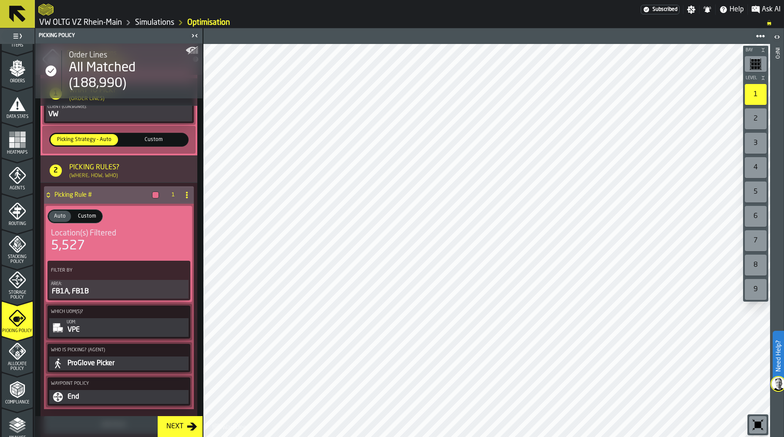
click at [23, 289] on div "Storage Policy" at bounding box center [17, 285] width 31 height 29
